Goal: Task Accomplishment & Management: Use online tool/utility

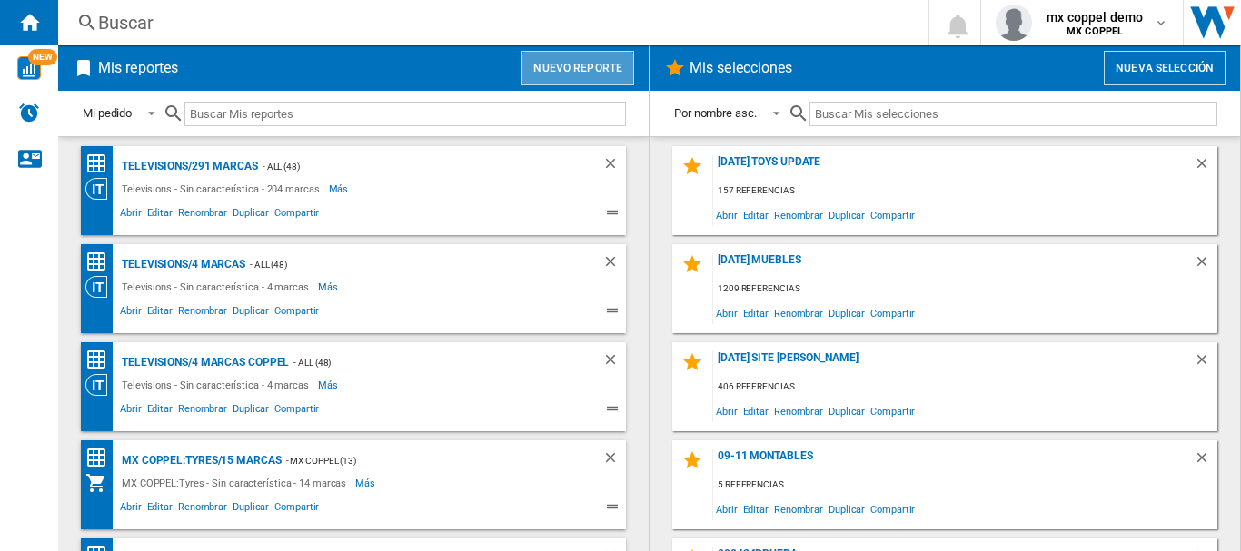
click at [599, 57] on button "Nuevo reporte" at bounding box center [577, 68] width 113 height 35
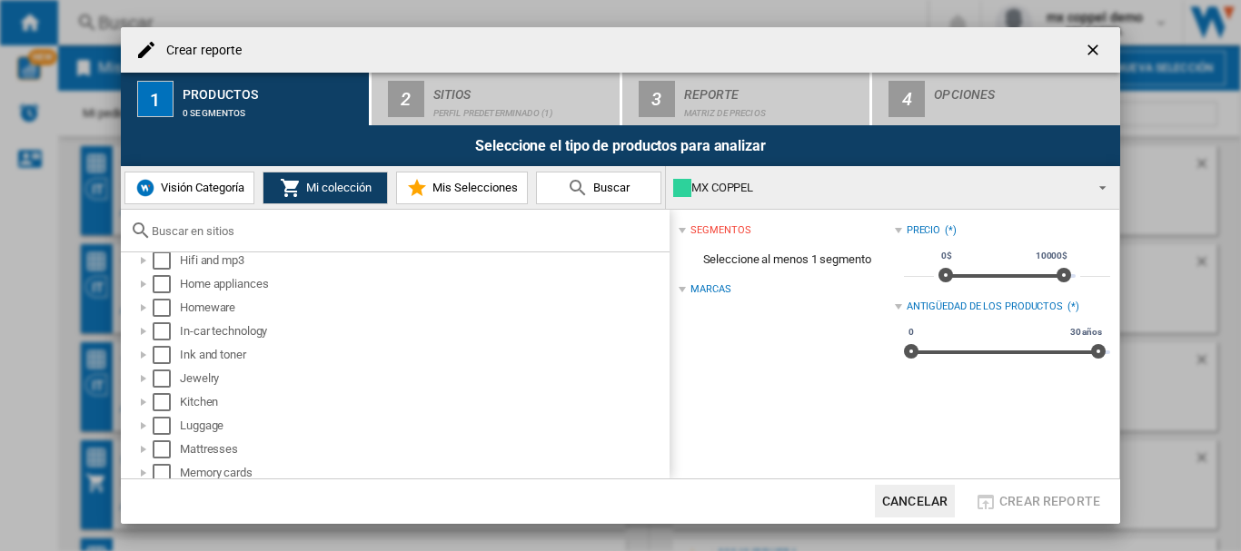
scroll to position [606, 0]
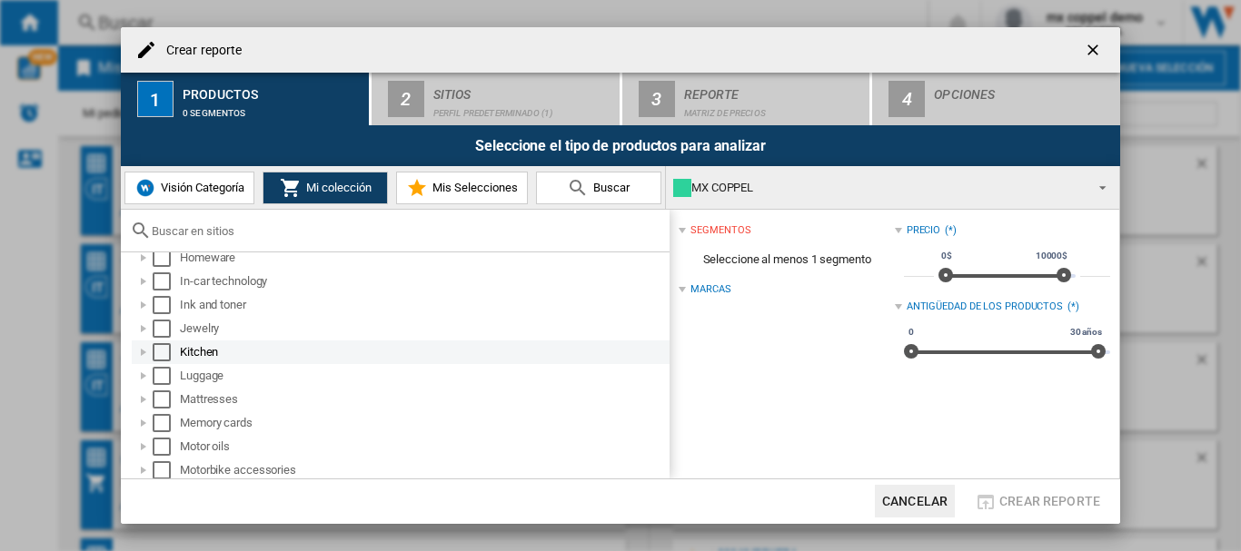
click at [164, 349] on div "Select" at bounding box center [162, 352] width 18 height 18
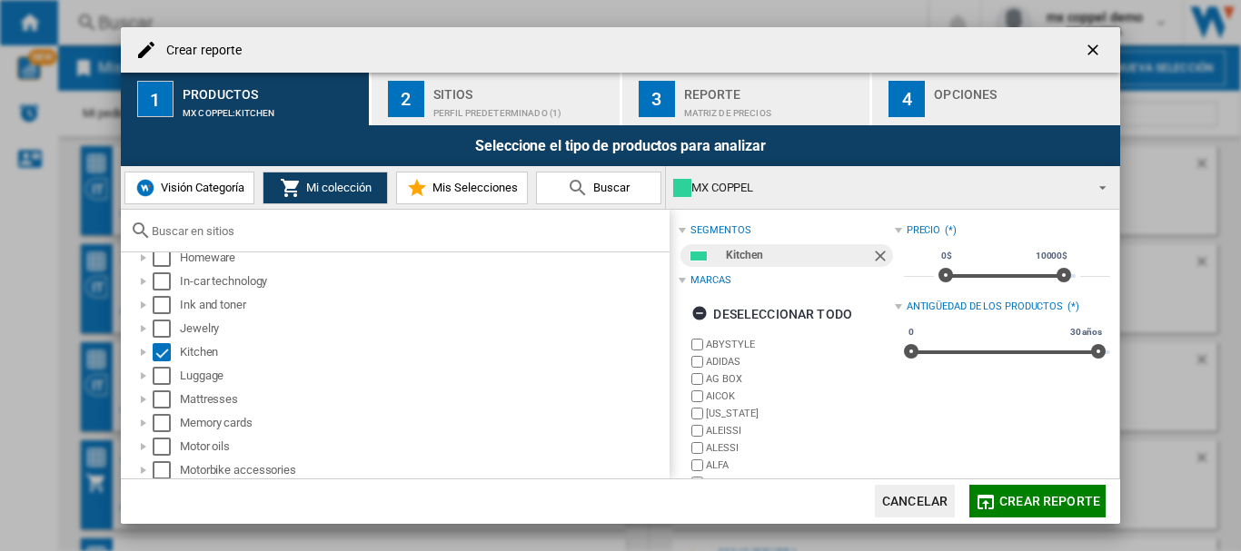
click at [464, 114] on div "Perfil predeterminado (1)" at bounding box center [522, 108] width 179 height 19
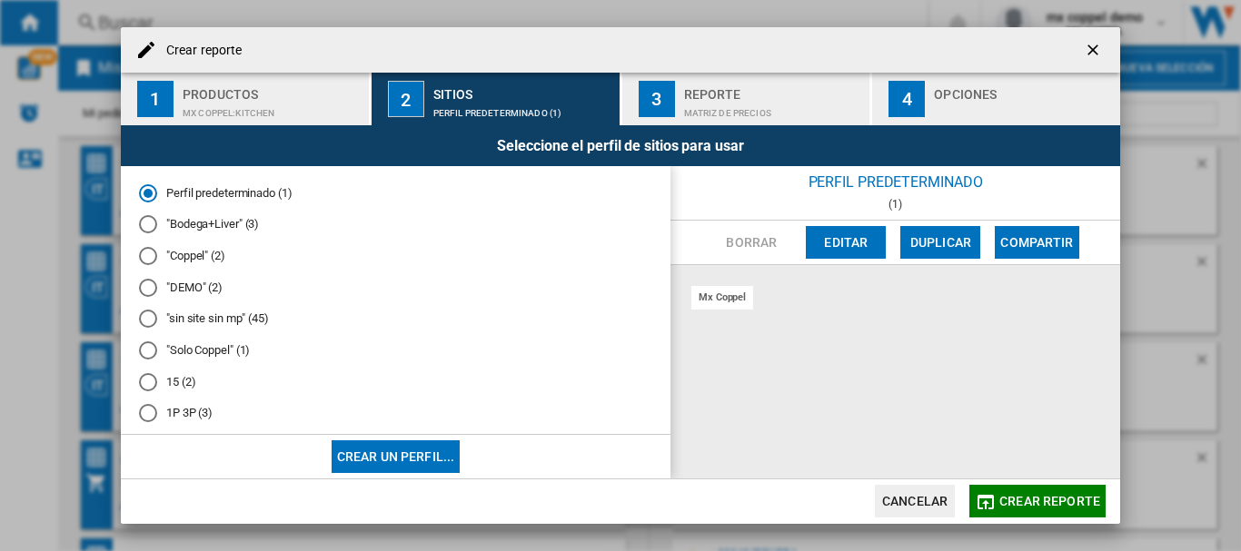
click at [203, 357] on md-radio-button ""Solo Coppel" (1)" at bounding box center [395, 350] width 513 height 17
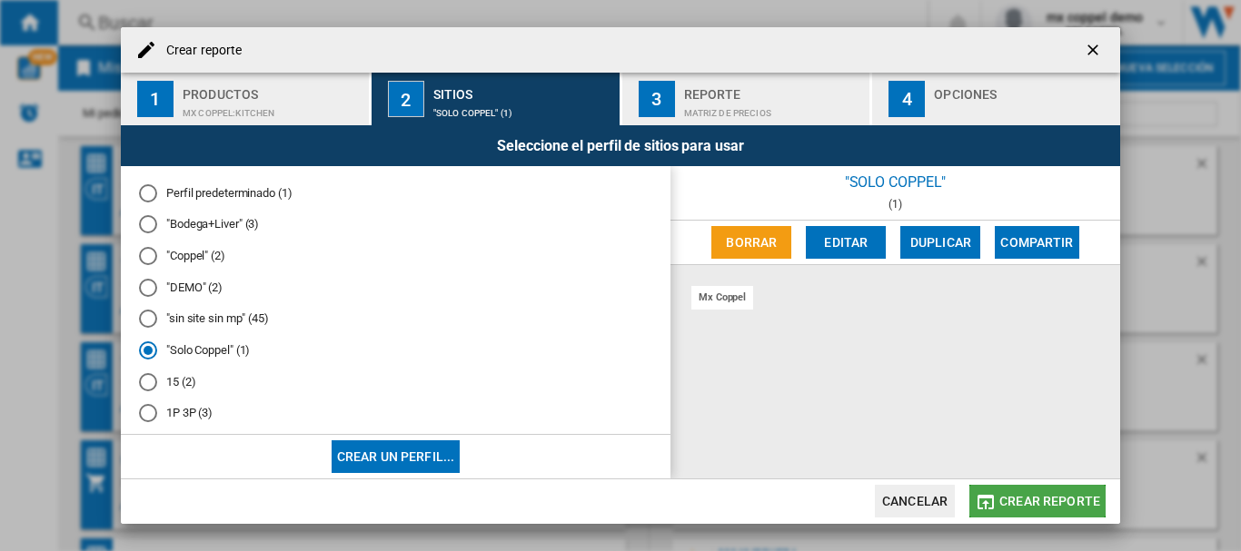
click at [1011, 490] on button "Crear reporte" at bounding box center [1037, 501] width 136 height 33
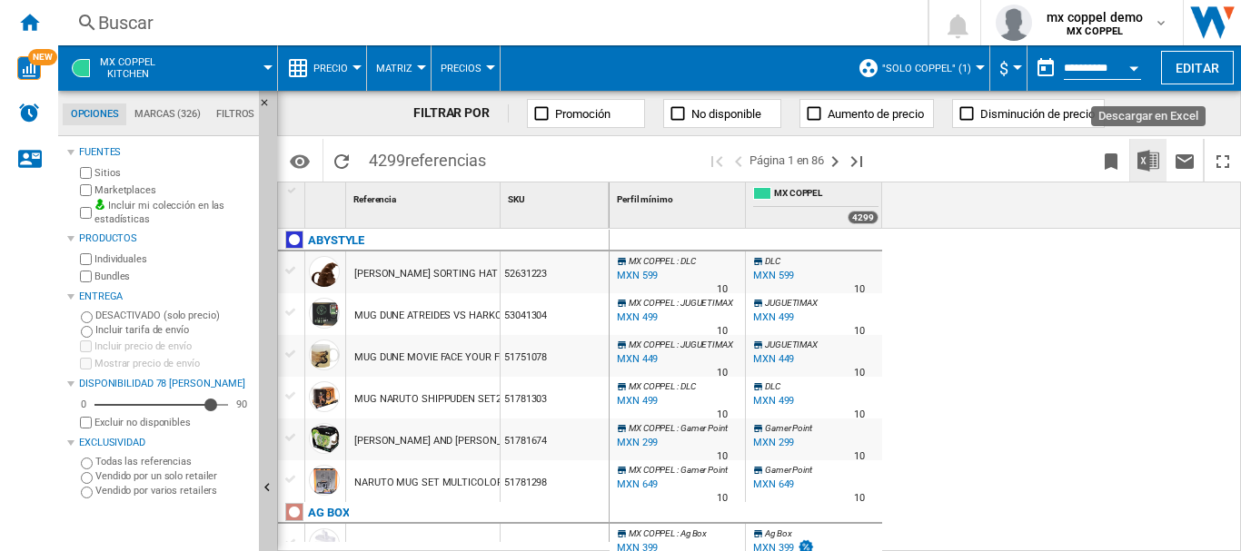
click at [1152, 156] on img "Descargar en Excel" at bounding box center [1148, 161] width 22 height 22
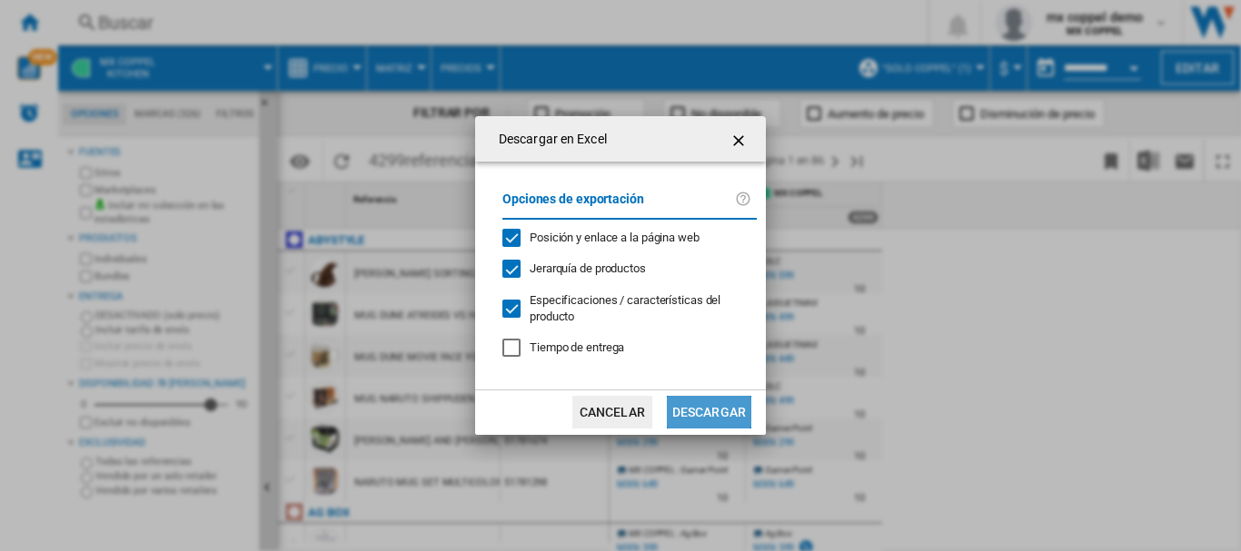
click at [685, 409] on button "Descargar" at bounding box center [709, 412] width 84 height 33
